Goal: Information Seeking & Learning: Learn about a topic

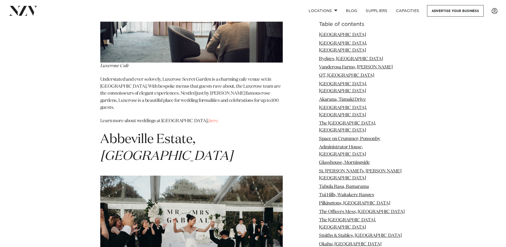
scroll to position [5550, 0]
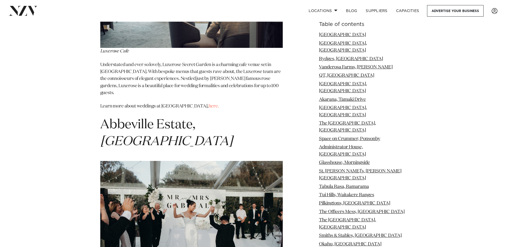
drag, startPoint x: 195, startPoint y: 168, endPoint x: 208, endPoint y: 177, distance: 16.4
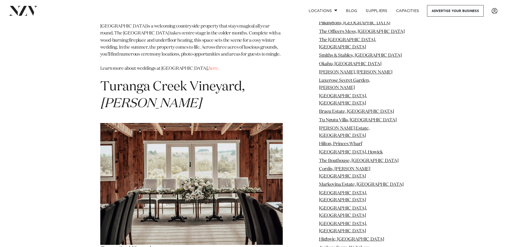
scroll to position [9098, 0]
